Goal: Information Seeking & Learning: Learn about a topic

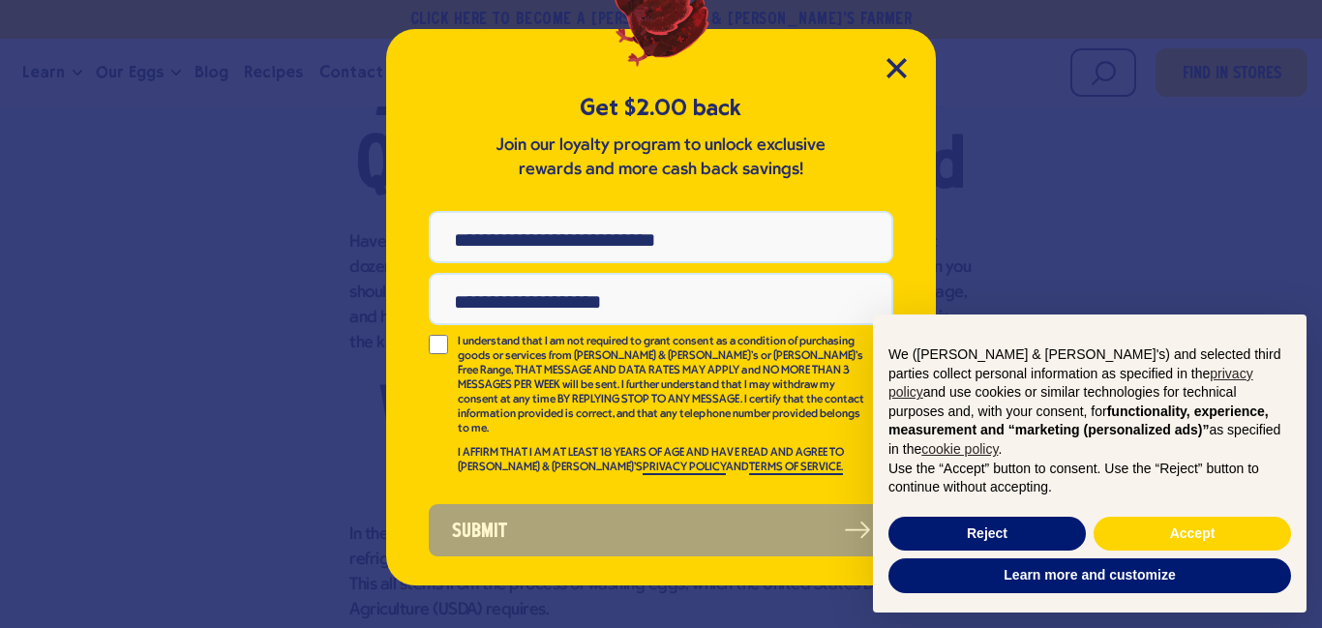
click at [889, 81] on div "Get $2.00 back Join our loyalty program to unlock exclusive rewards and more ca…" at bounding box center [661, 307] width 550 height 556
click at [899, 68] on icon "Close Modal" at bounding box center [896, 68] width 20 height 20
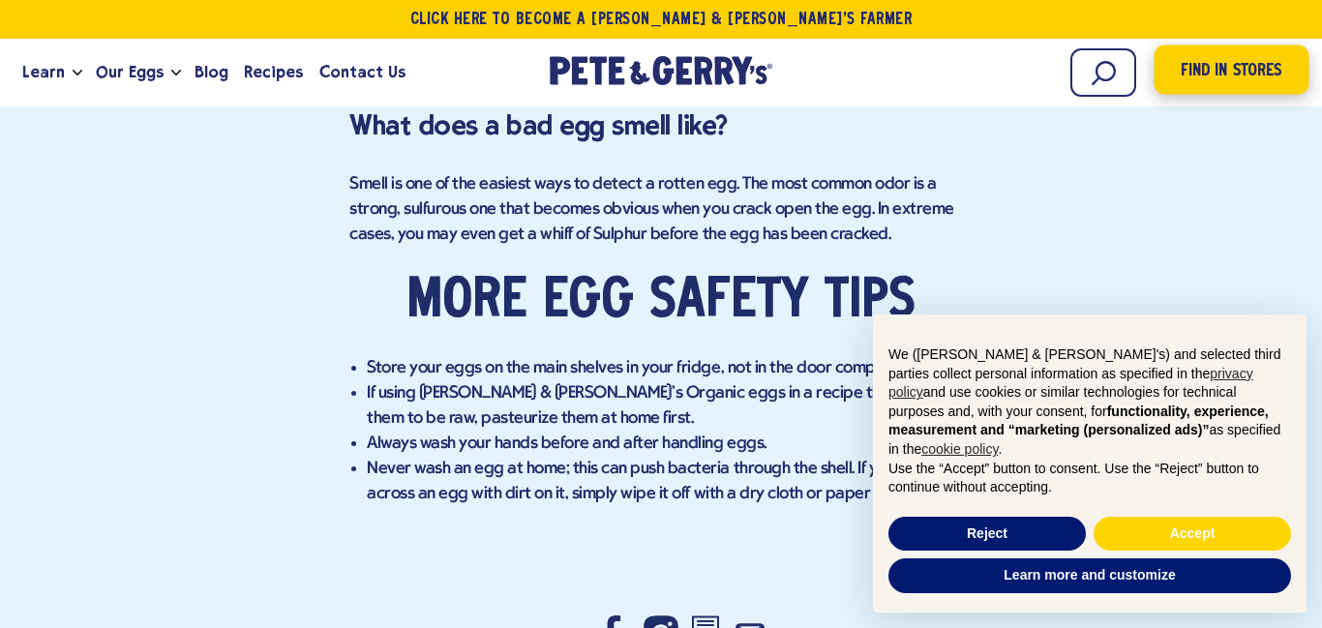
scroll to position [5022, 0]
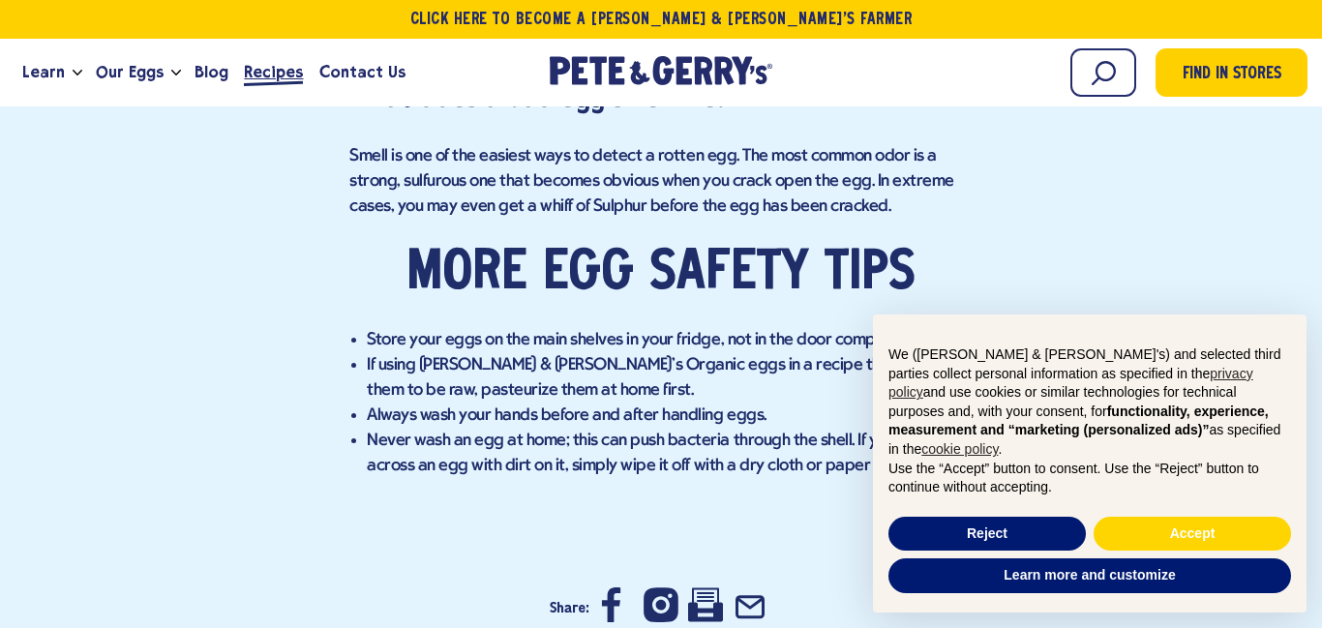
click at [255, 74] on span "Recipes" at bounding box center [273, 72] width 59 height 24
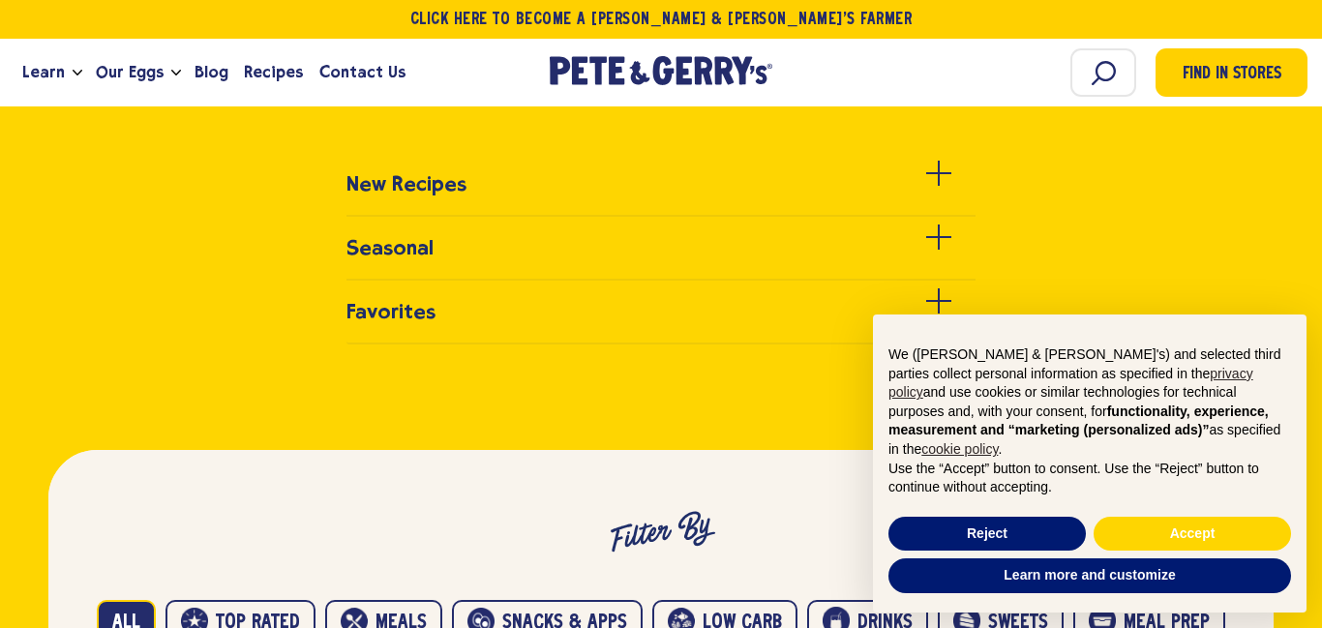
scroll to position [741, 0]
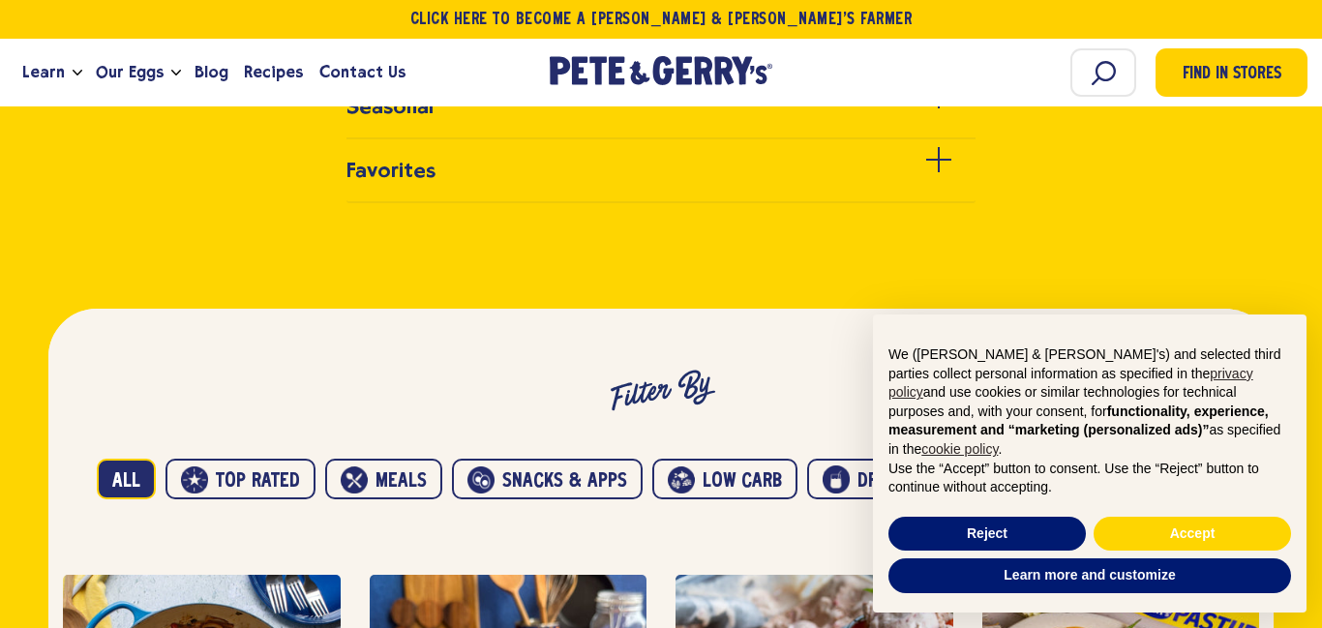
click at [938, 212] on div "New Recipes" at bounding box center [661, 337] width 1322 height 671
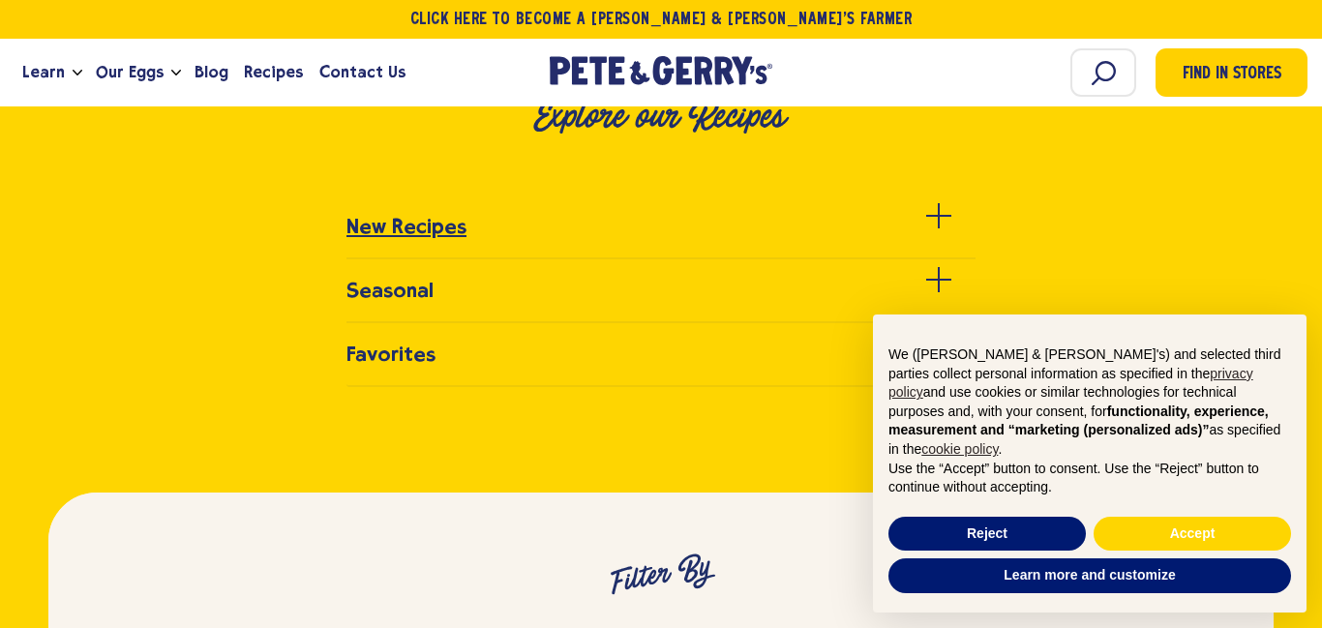
click at [932, 224] on div at bounding box center [938, 227] width 25 height 25
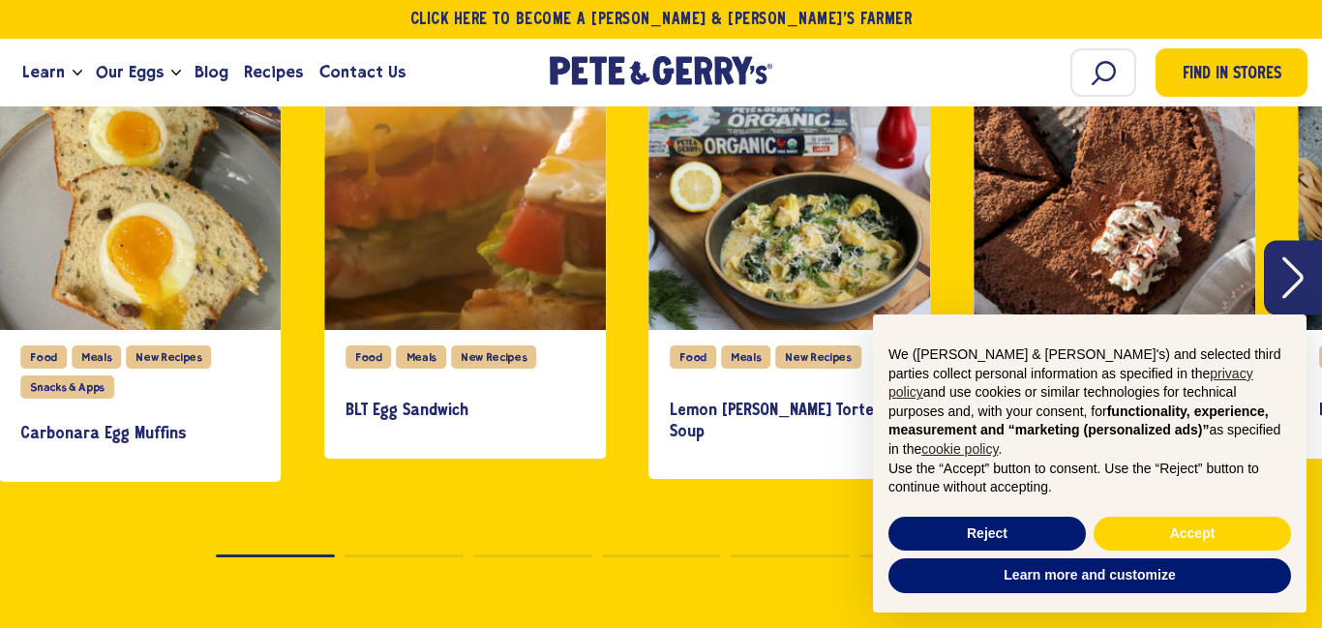
scroll to position [794, 0]
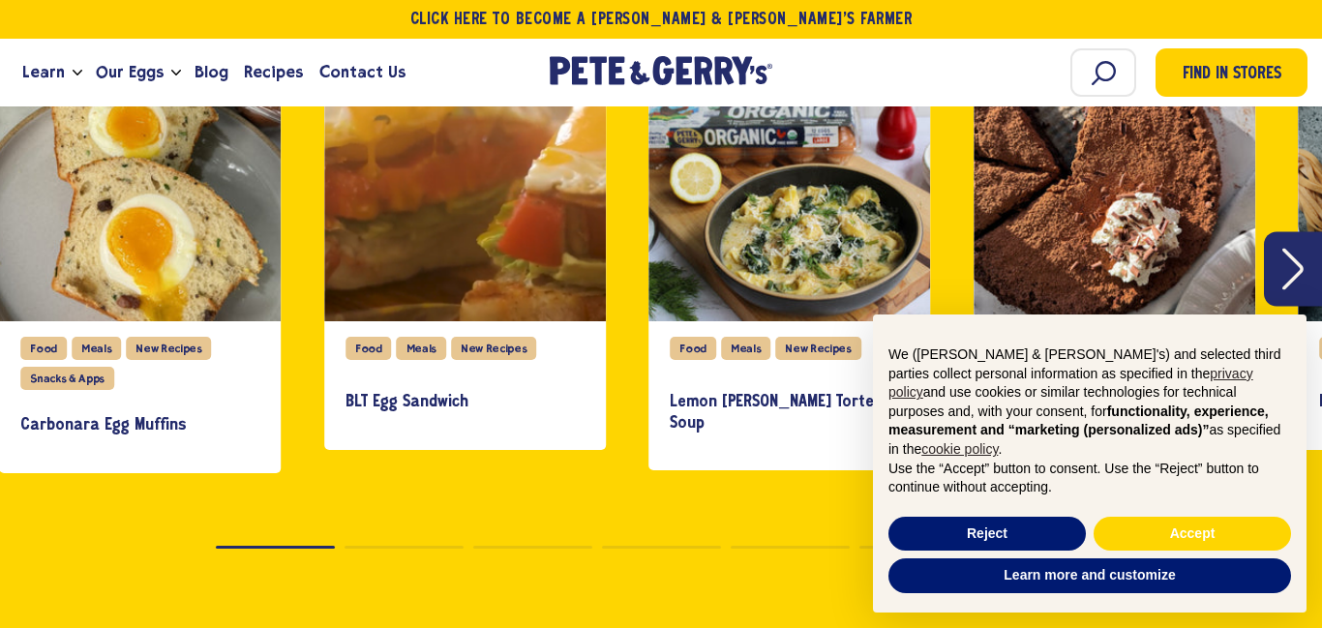
click at [1283, 285] on icon "Next" at bounding box center [1292, 269] width 21 height 42
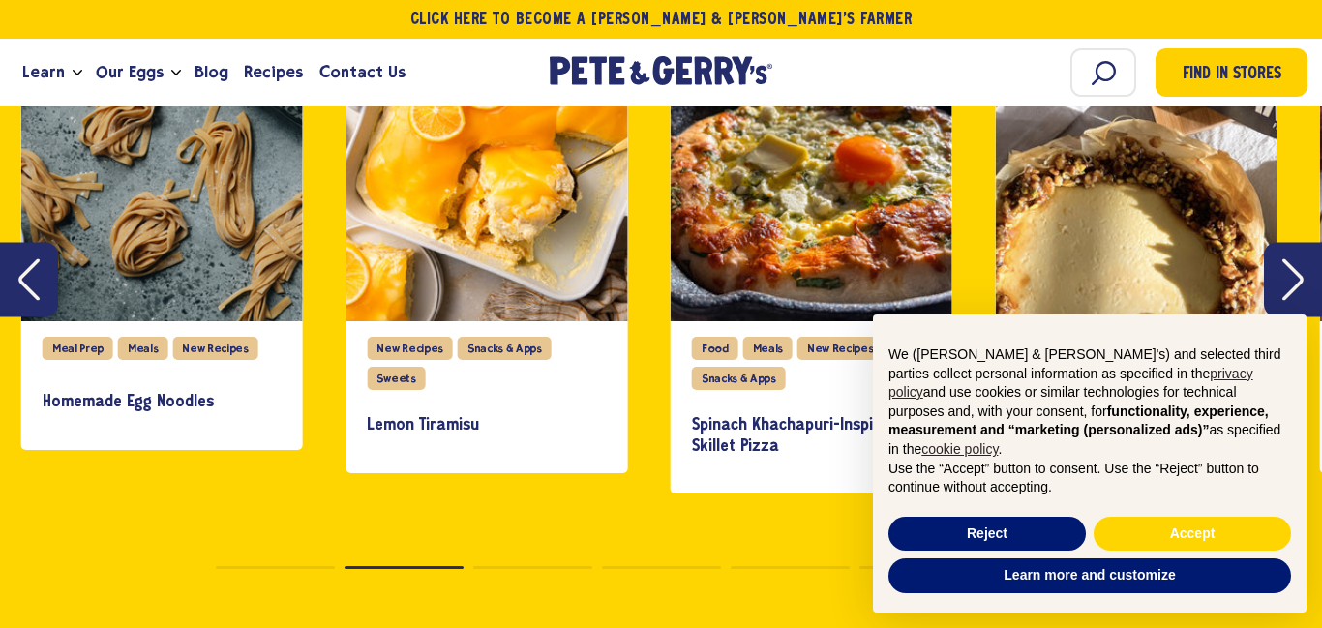
click at [1282, 283] on icon "Next" at bounding box center [1292, 279] width 21 height 42
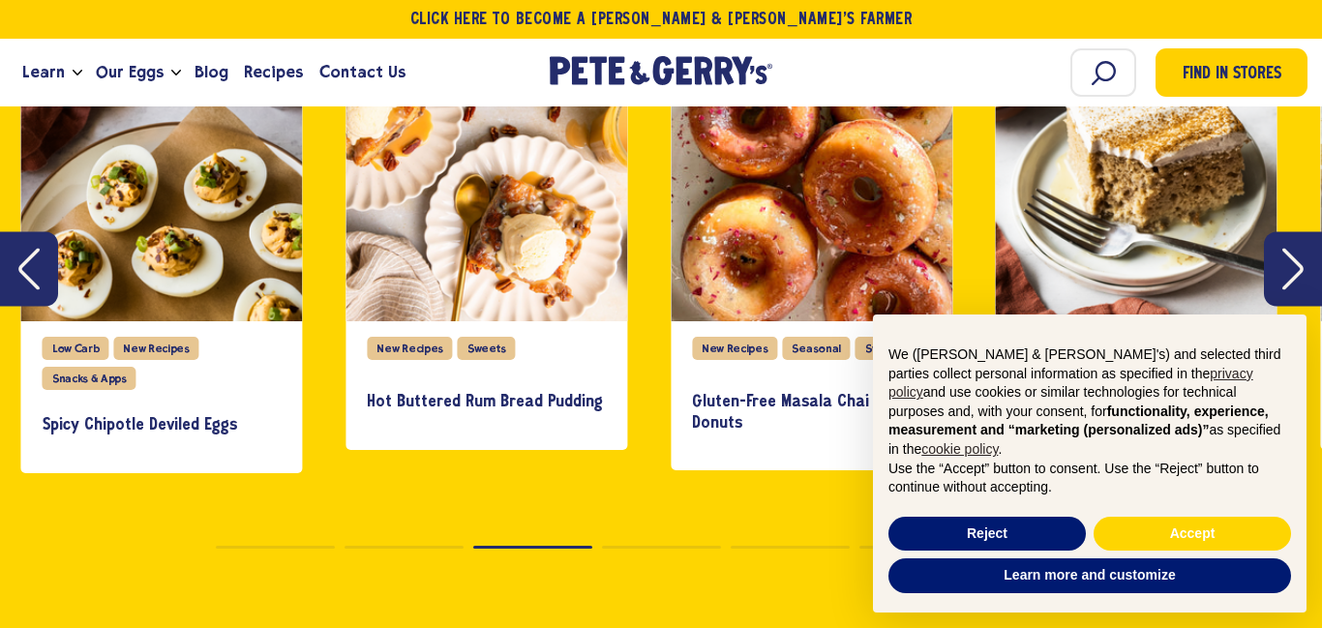
click at [1282, 282] on icon "Next" at bounding box center [1292, 269] width 21 height 42
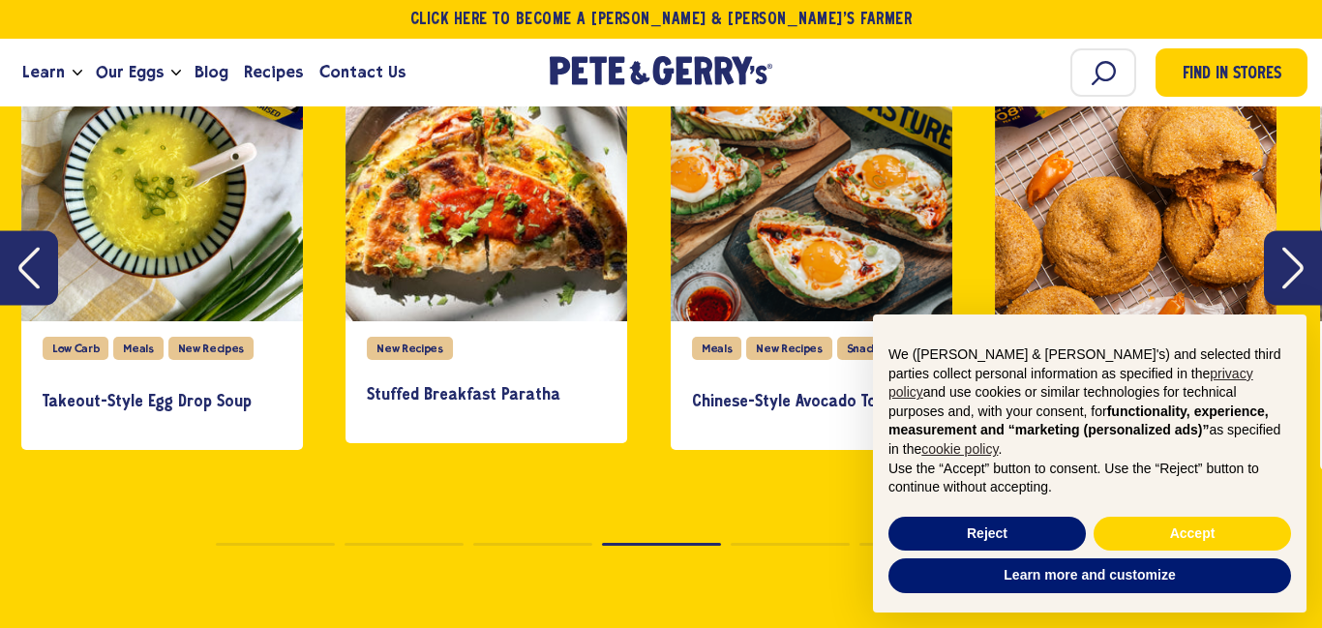
click at [1282, 281] on icon "Next" at bounding box center [1292, 268] width 21 height 42
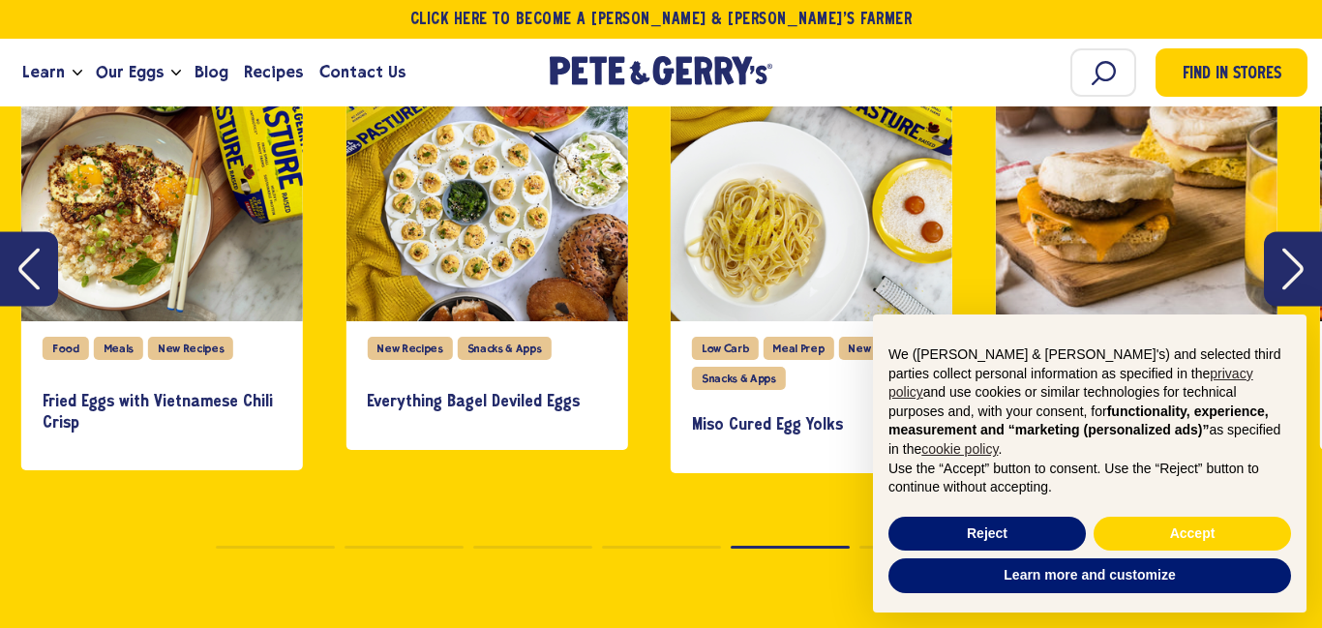
click at [1282, 281] on icon "Next" at bounding box center [1292, 269] width 21 height 42
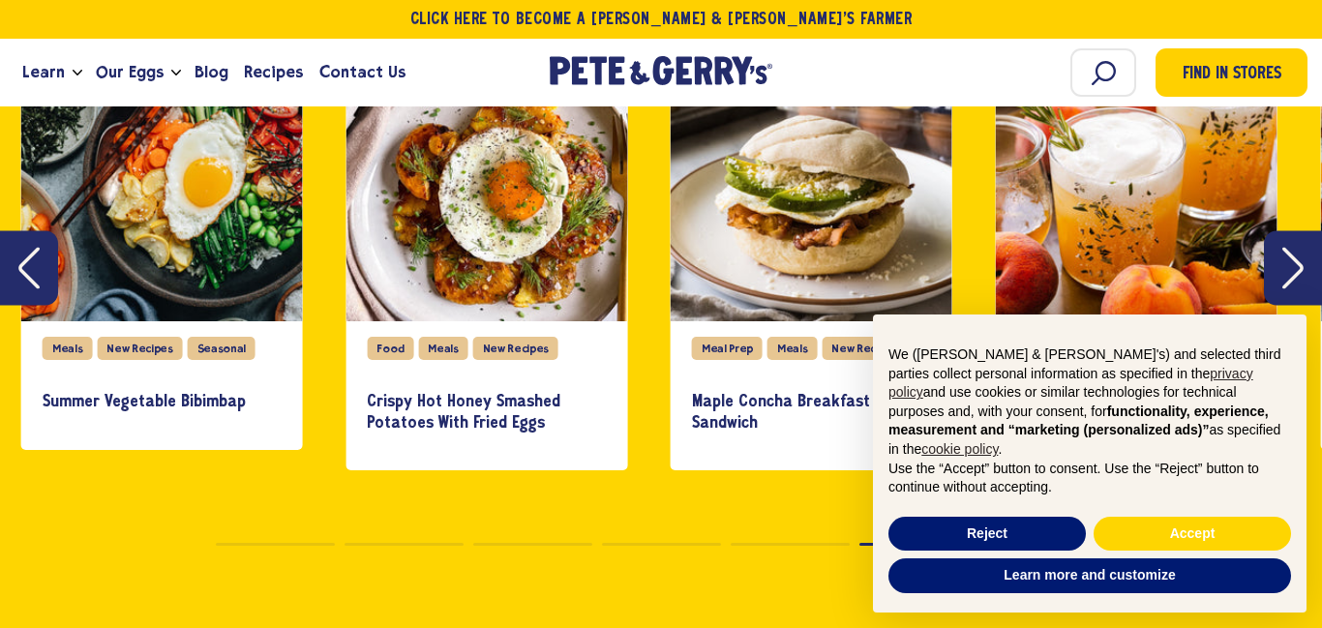
click at [1282, 280] on icon "Next" at bounding box center [1292, 268] width 21 height 42
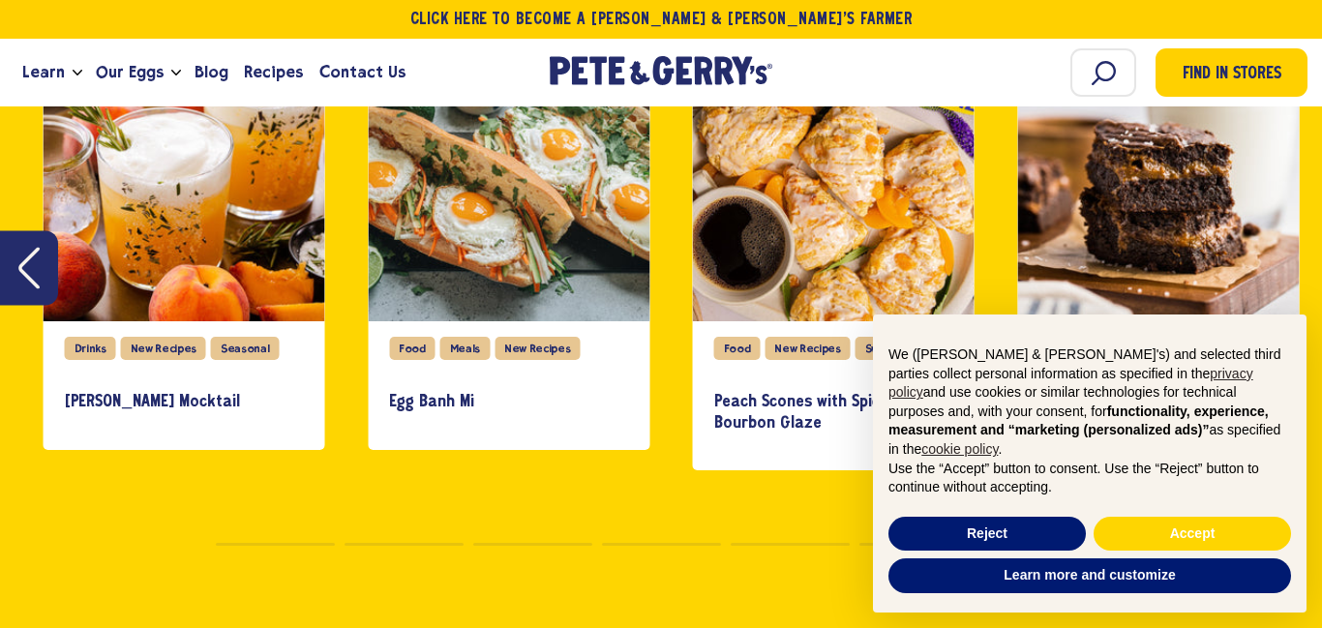
click at [1282, 280] on div "slide 27 of 27" at bounding box center [1158, 181] width 282 height 282
